Goal: Information Seeking & Learning: Learn about a topic

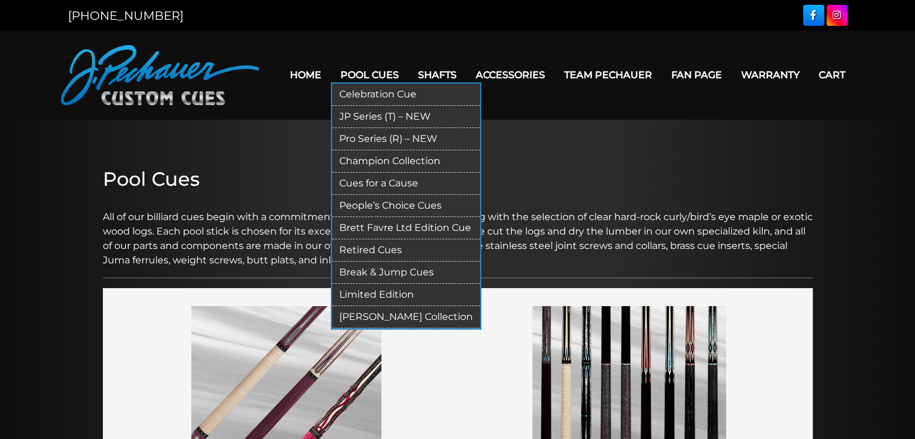
click at [376, 138] on link "Pro Series (R) – NEW" at bounding box center [406, 139] width 148 height 22
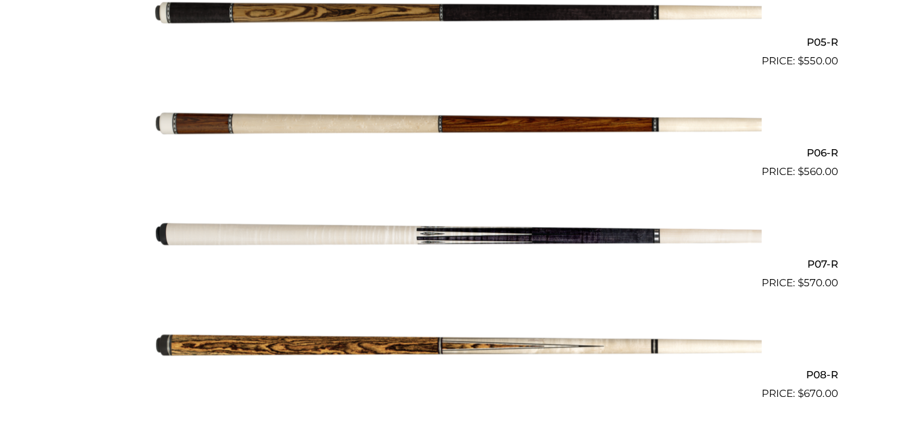
scroll to position [873, 0]
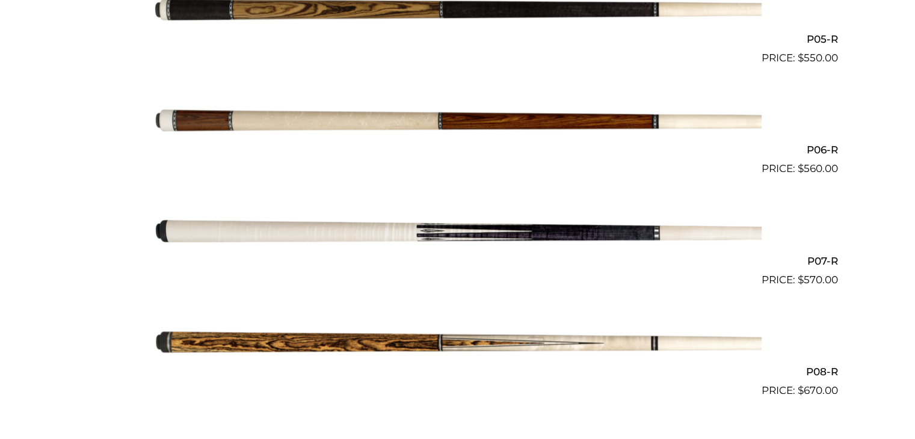
click at [365, 234] on img at bounding box center [457, 232] width 607 height 101
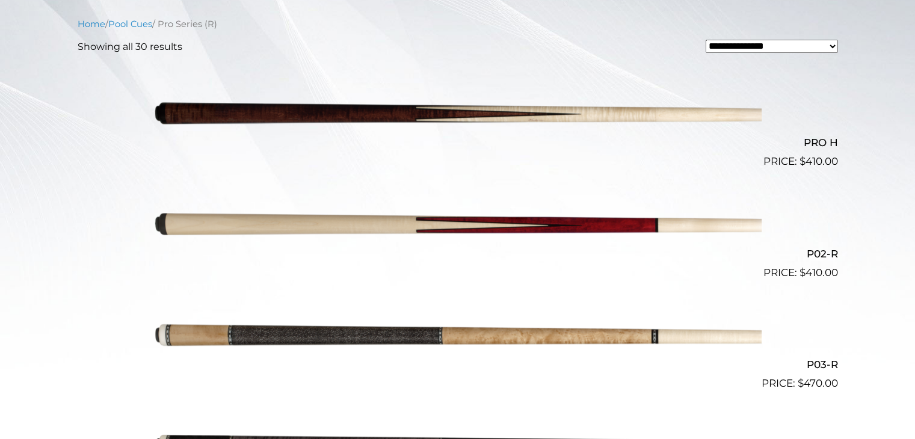
scroll to position [325, 0]
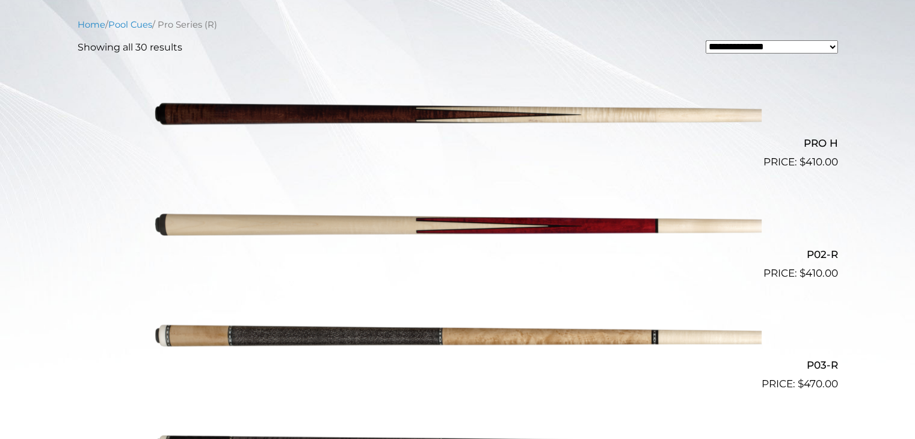
click at [591, 224] on img at bounding box center [457, 225] width 607 height 101
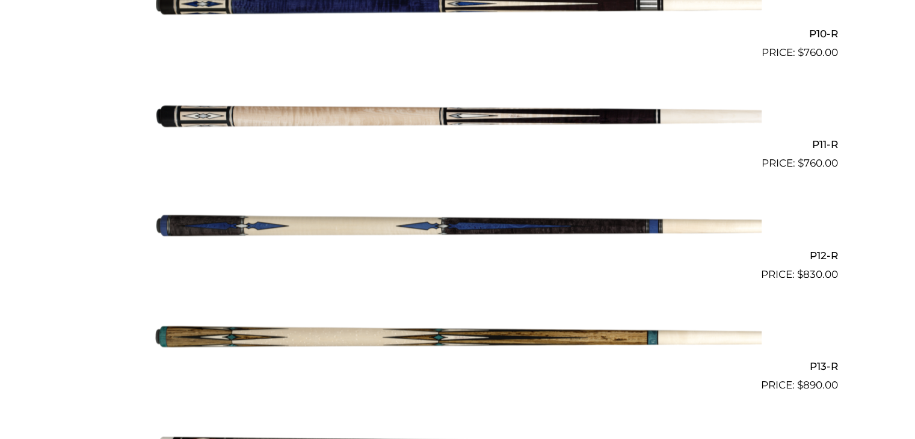
scroll to position [1432, 0]
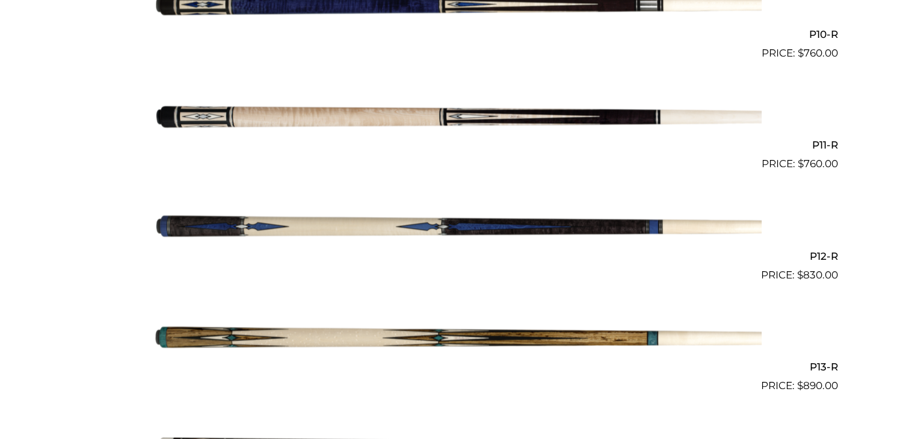
click at [642, 223] on img at bounding box center [457, 227] width 607 height 101
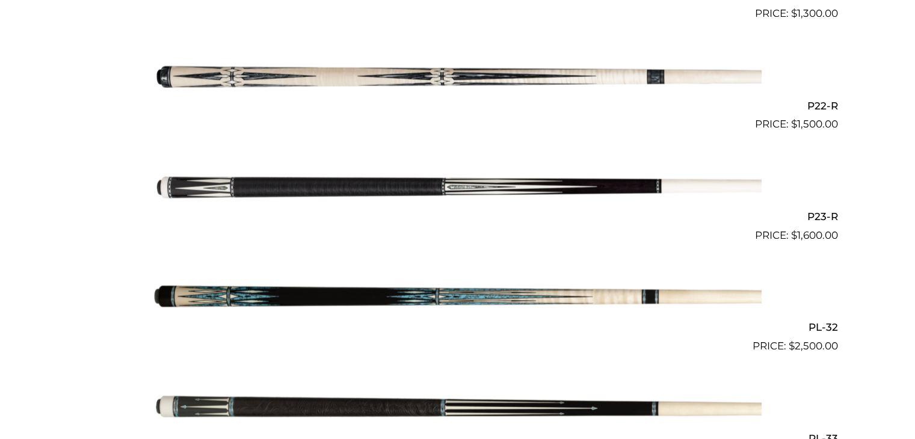
scroll to position [2692, 0]
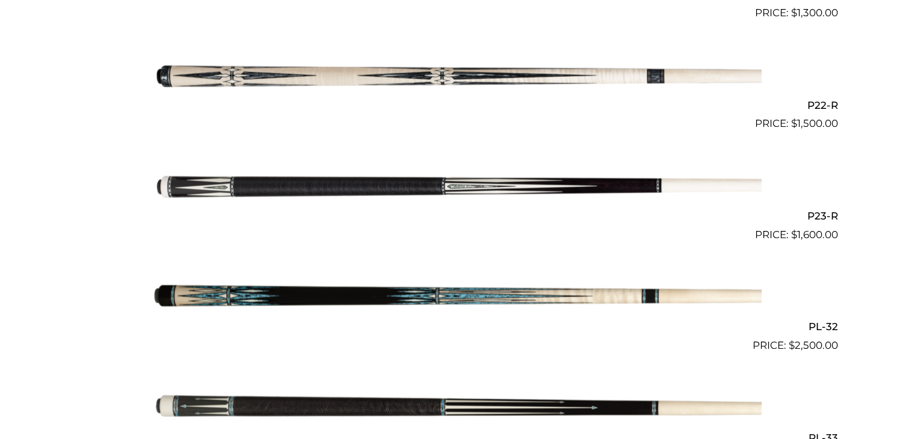
click at [426, 184] on img at bounding box center [457, 187] width 607 height 101
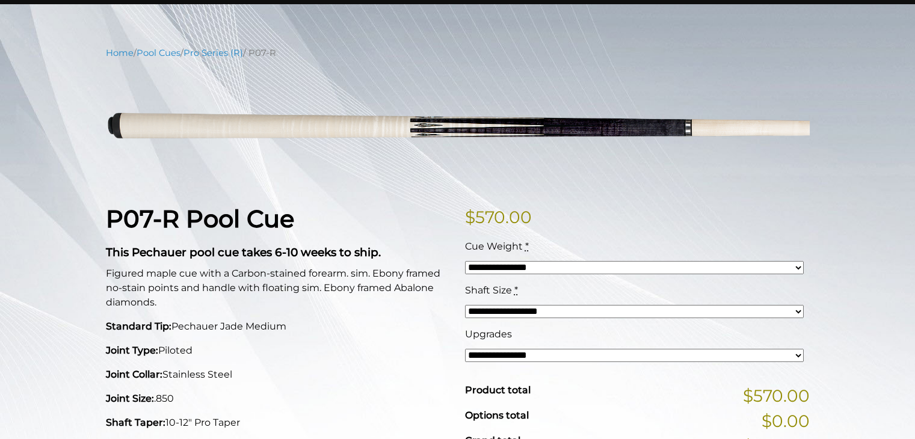
scroll to position [121, 0]
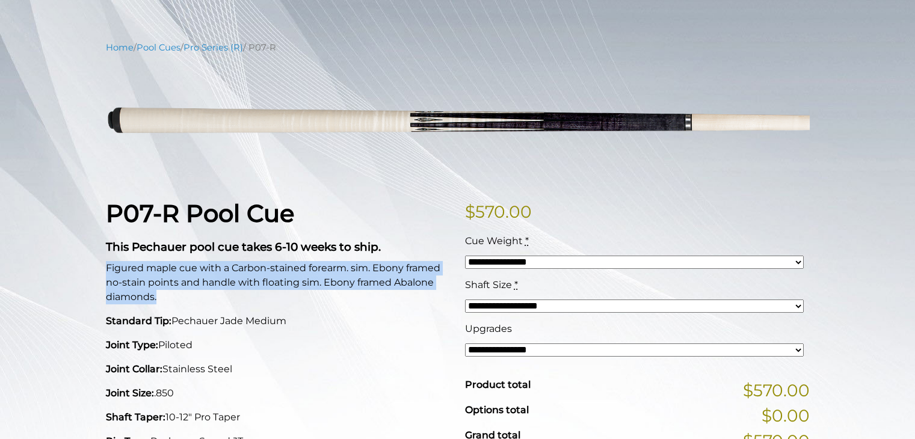
drag, startPoint x: 106, startPoint y: 266, endPoint x: 167, endPoint y: 295, distance: 67.2
click at [167, 295] on p "Figured maple cue with a Carbon-stained forearm. sim. Ebony framed no-stain poi…" at bounding box center [278, 282] width 345 height 43
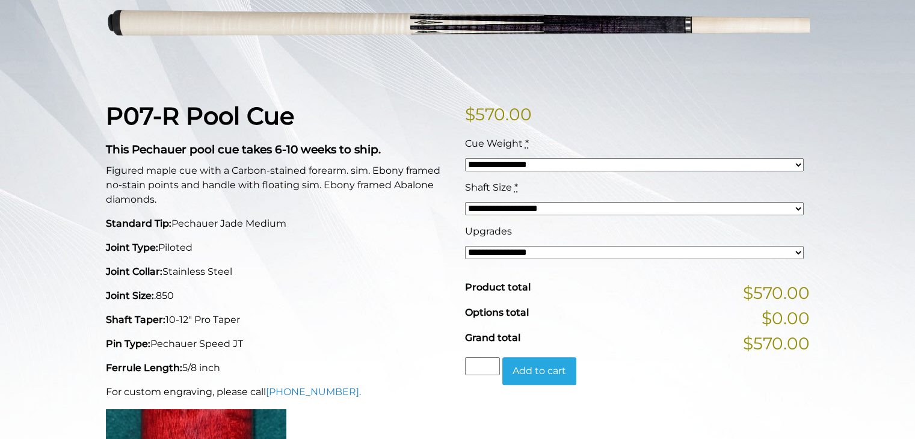
scroll to position [238, 0]
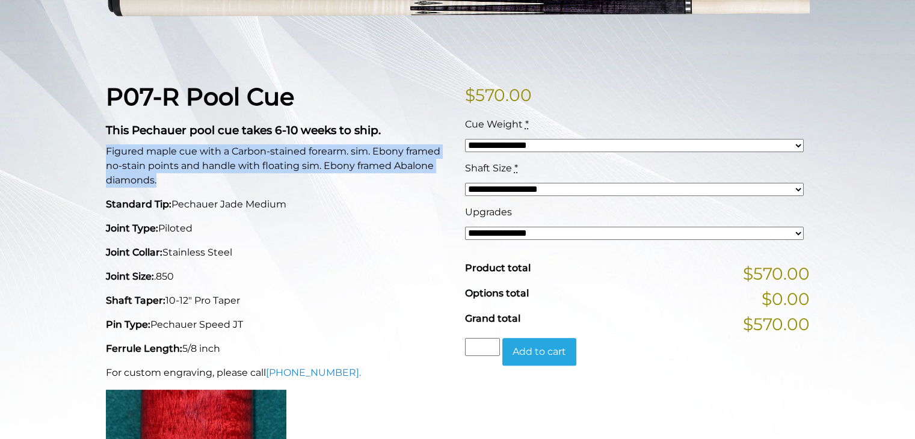
drag, startPoint x: 108, startPoint y: 152, endPoint x: 159, endPoint y: 182, distance: 59.3
click at [159, 182] on p "Figured maple cue with a Carbon-stained forearm. sim. Ebony framed no-stain poi…" at bounding box center [278, 165] width 345 height 43
copy p "Figured maple cue with a Carbon-stained forearm. sim. Ebony framed no-stain poi…"
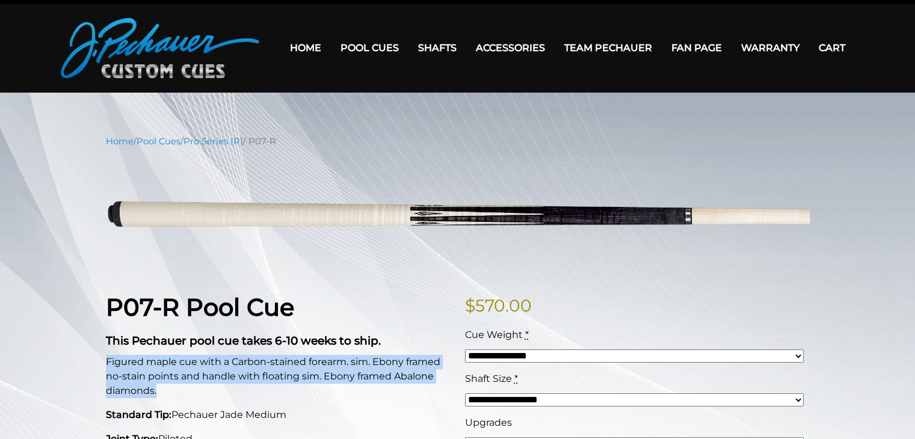
scroll to position [0, 0]
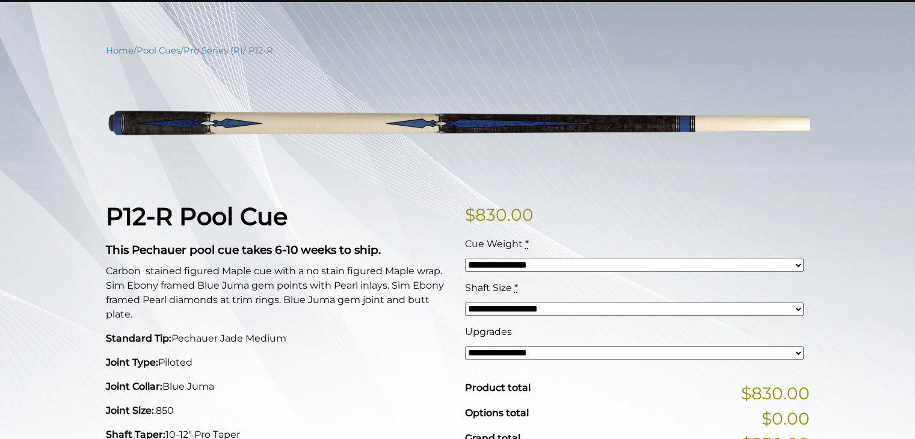
scroll to position [121, 0]
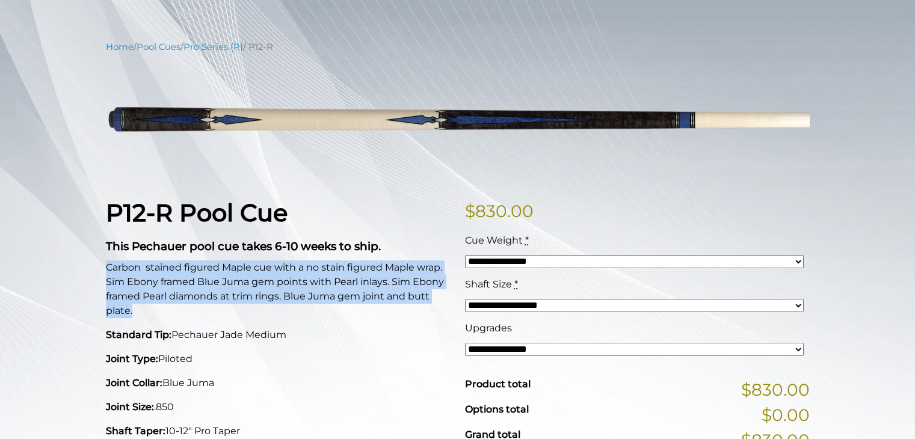
drag, startPoint x: 106, startPoint y: 265, endPoint x: 198, endPoint y: 306, distance: 101.2
click at [198, 306] on p "Carbon stained figured Maple cue with a no stain figured Maple wrap. Sim Ebony …" at bounding box center [278, 289] width 345 height 58
copy p "Carbon stained figured Maple cue with a no stain figured Maple wrap. Sim Ebony …"
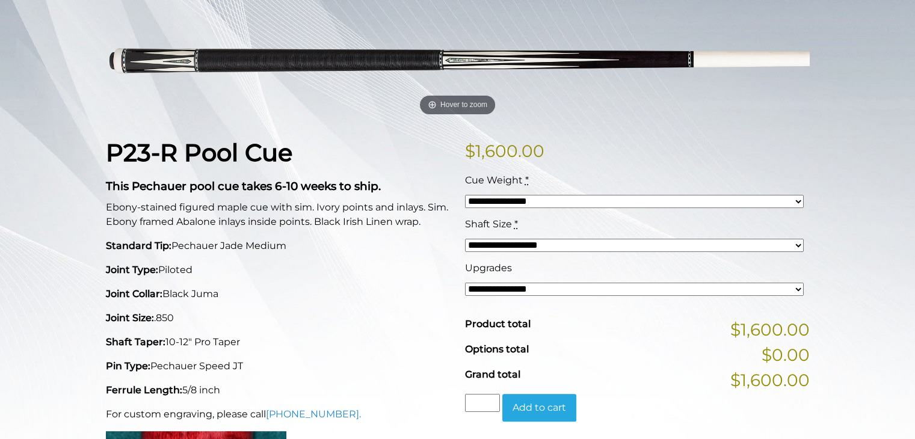
scroll to position [183, 0]
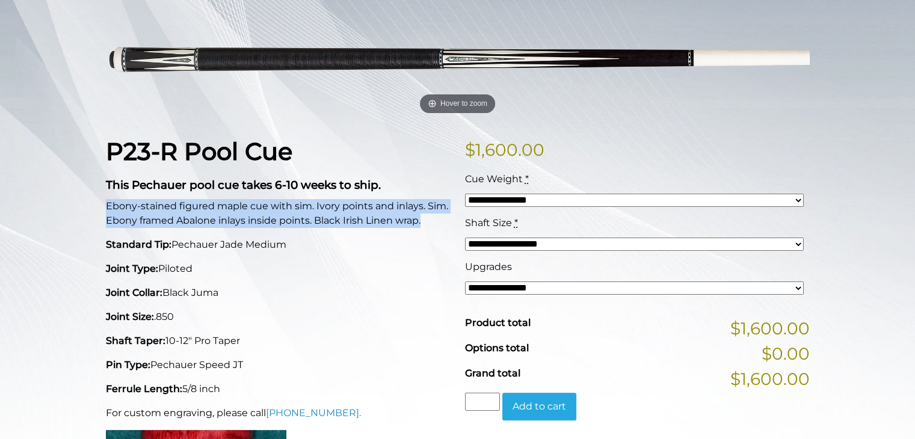
drag, startPoint x: 105, startPoint y: 202, endPoint x: 426, endPoint y: 227, distance: 322.1
click at [426, 227] on p "Ebony-stained figured maple cue with sim. Ivory points and inlays. Sim. Ebony f…" at bounding box center [278, 213] width 345 height 29
copy p "Ebony-stained figured maple cue with sim. Ivory points and inlays. Sim. Ebony f…"
